Goal: Information Seeking & Learning: Check status

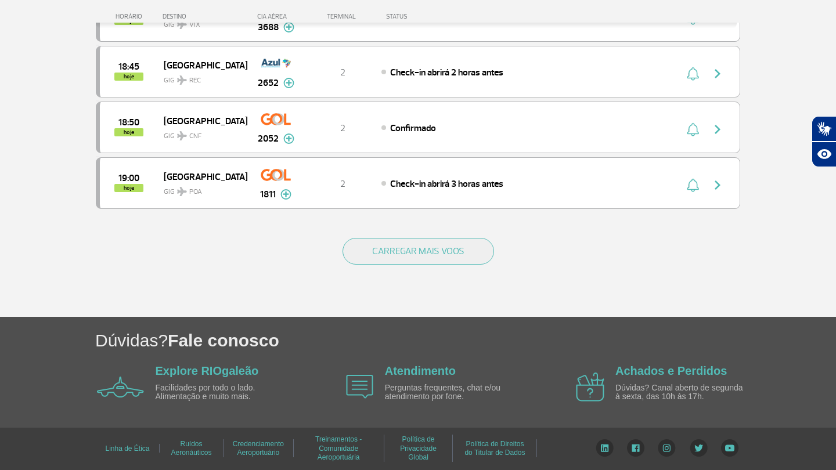
scroll to position [1103, 0]
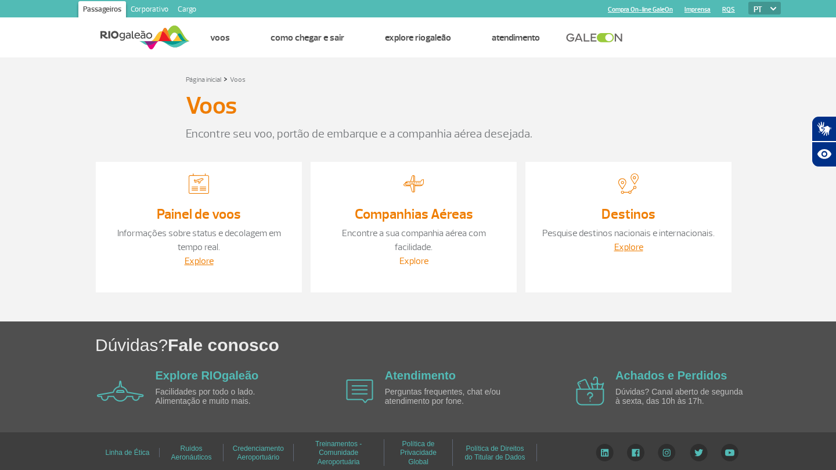
click at [420, 256] on link "Explore" at bounding box center [414, 262] width 29 height 12
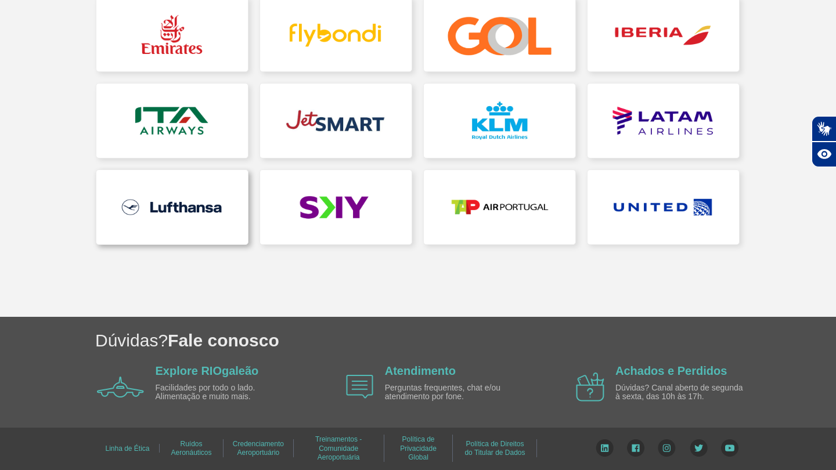
scroll to position [366, 0]
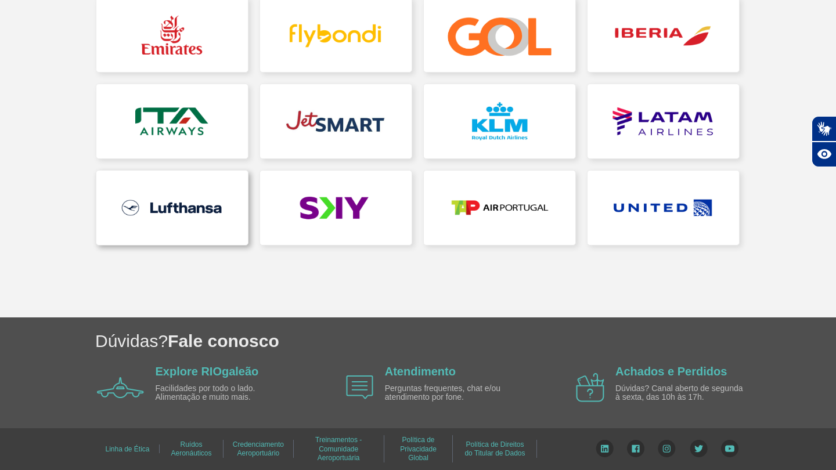
click at [145, 211] on link at bounding box center [172, 208] width 152 height 74
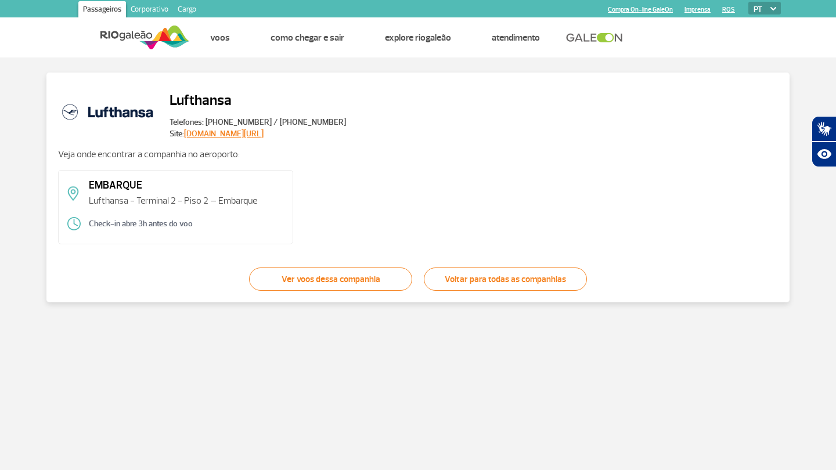
click at [104, 208] on div "EMBARQUE Lufthansa - Terminal 2 - Piso 2 – Embarque Check-in abre 3h antes do v…" at bounding box center [175, 207] width 235 height 74
click at [322, 271] on link "Ver voos dessa companhia" at bounding box center [330, 279] width 163 height 23
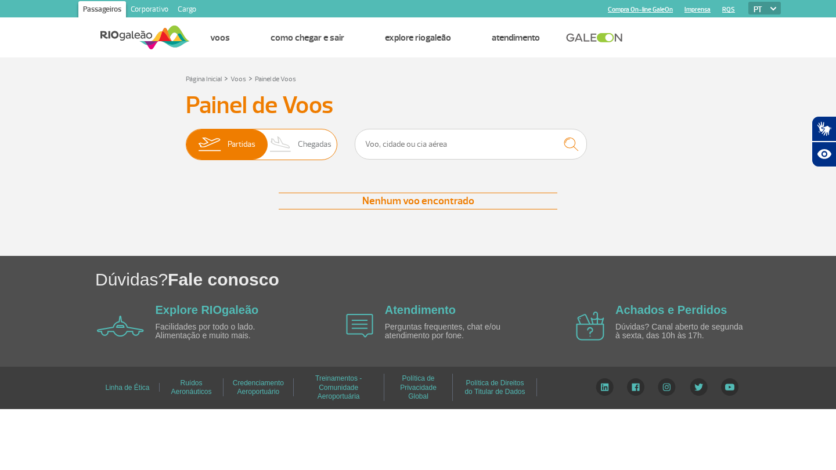
click at [286, 152] on img at bounding box center [281, 145] width 34 height 30
click at [186, 139] on input "Partidas Chegadas" at bounding box center [186, 139] width 0 height 0
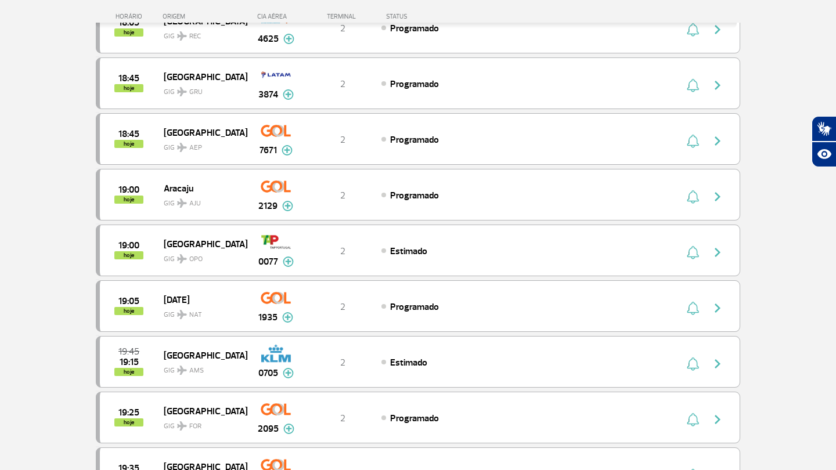
scroll to position [829, 0]
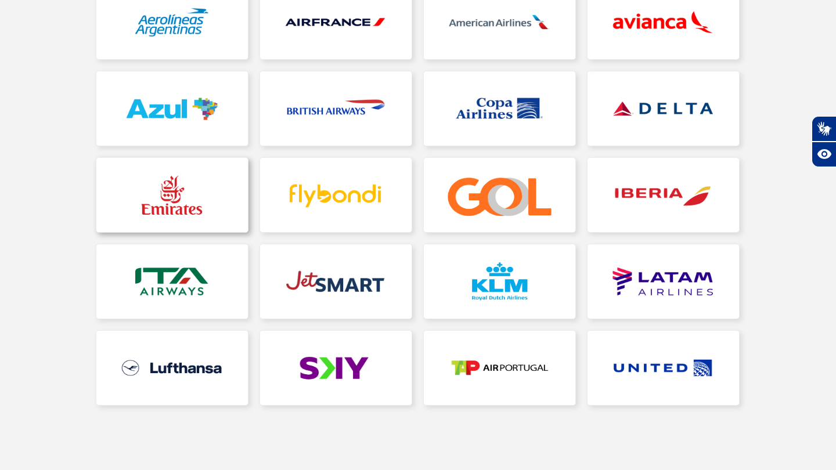
scroll to position [207, 0]
click at [541, 295] on link at bounding box center [500, 281] width 152 height 74
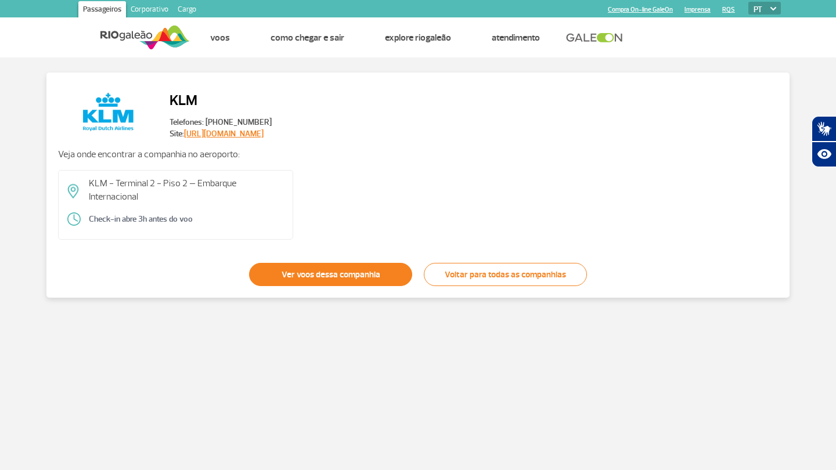
click at [337, 280] on link "Ver voos dessa companhia" at bounding box center [330, 274] width 163 height 23
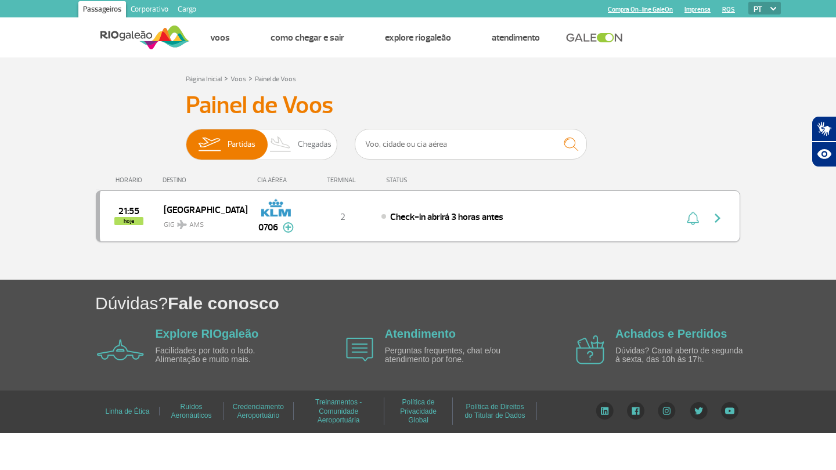
click at [290, 229] on img at bounding box center [288, 227] width 11 height 10
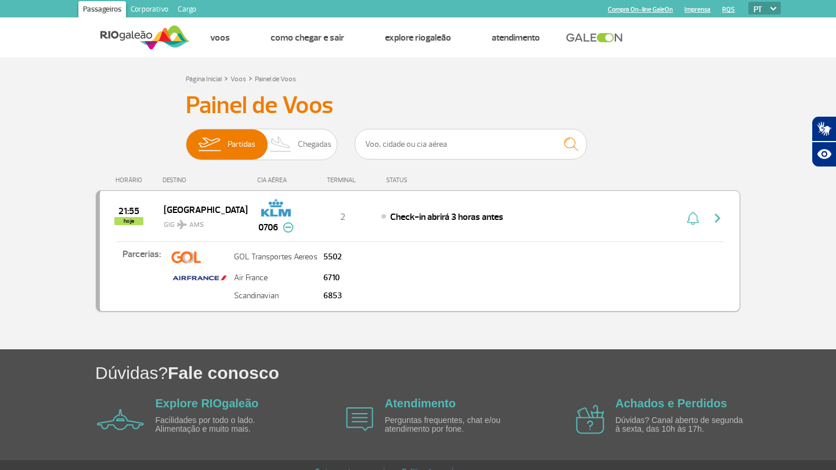
click at [294, 301] on td "Scandinavian" at bounding box center [275, 296] width 89 height 15
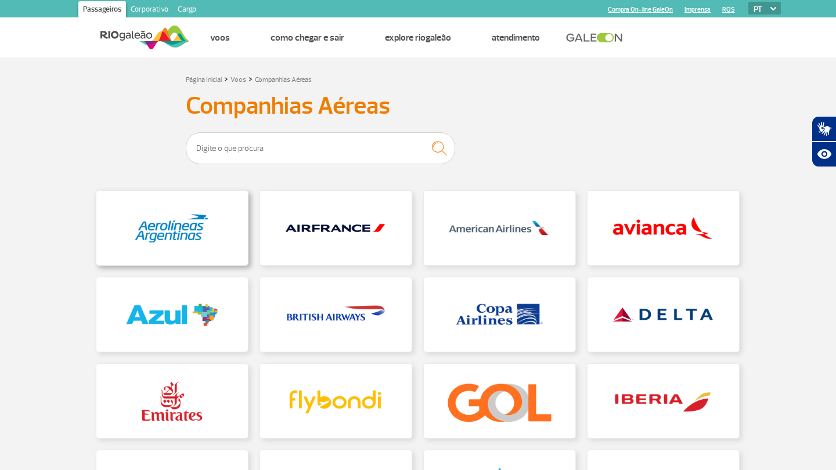
click at [202, 248] on link at bounding box center [172, 228] width 152 height 74
click at [458, 382] on link at bounding box center [500, 401] width 152 height 74
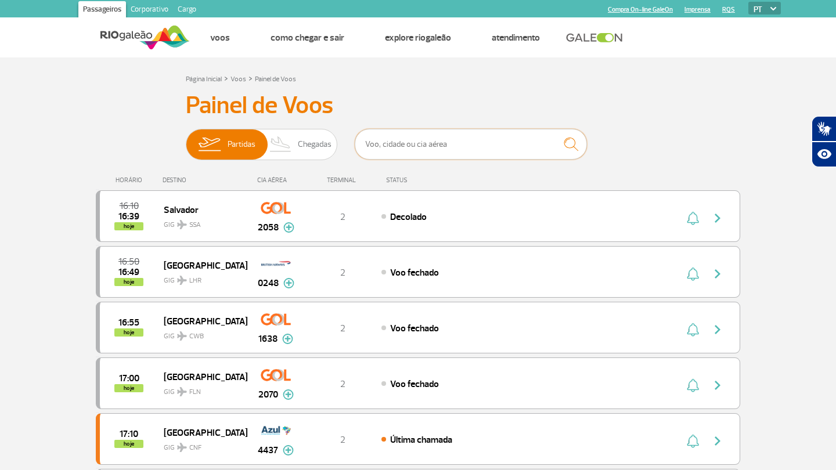
click at [369, 141] on input "text" at bounding box center [471, 144] width 232 height 31
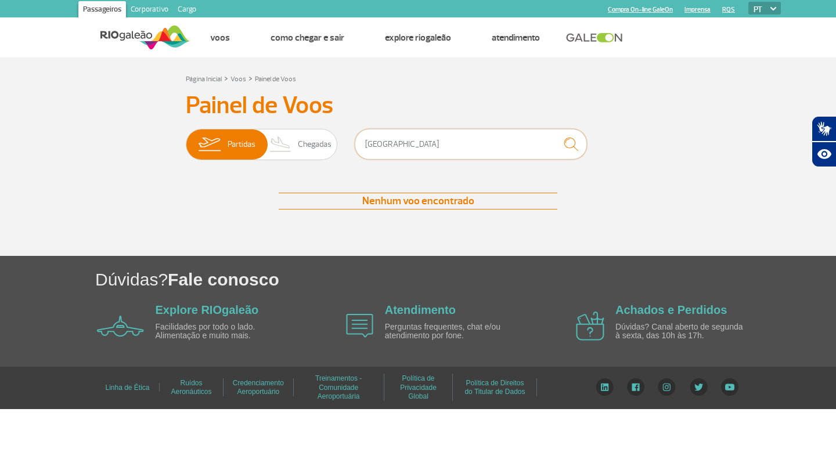
type input "[GEOGRAPHIC_DATA]"
click at [581, 143] on img "submit" at bounding box center [571, 144] width 25 height 24
click at [571, 140] on img "submit" at bounding box center [571, 144] width 25 height 24
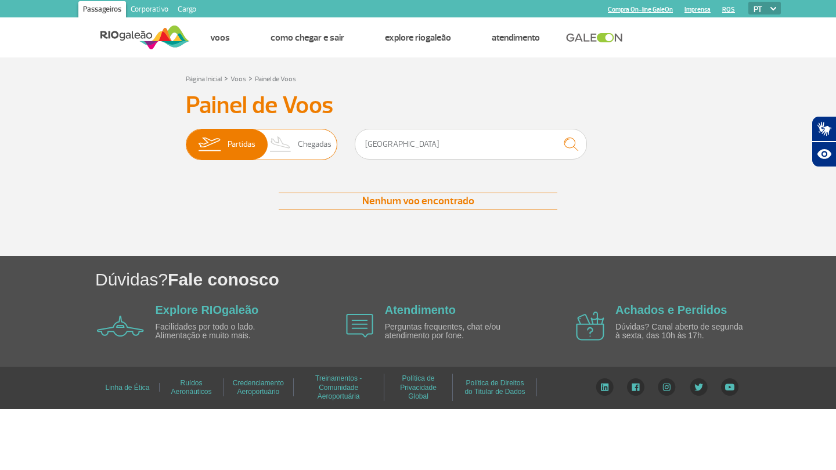
click at [318, 135] on span "Chegadas" at bounding box center [315, 145] width 34 height 30
click at [186, 139] on input "Partidas Chegadas" at bounding box center [186, 139] width 0 height 0
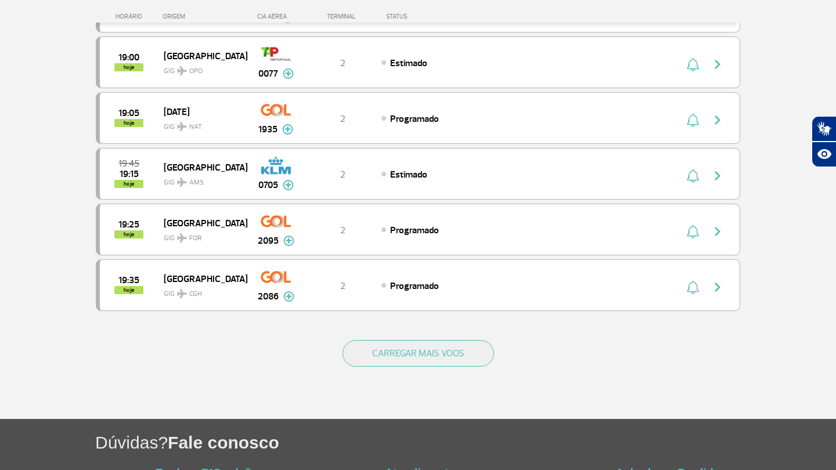
scroll to position [1011, 0]
